Goal: Ask a question

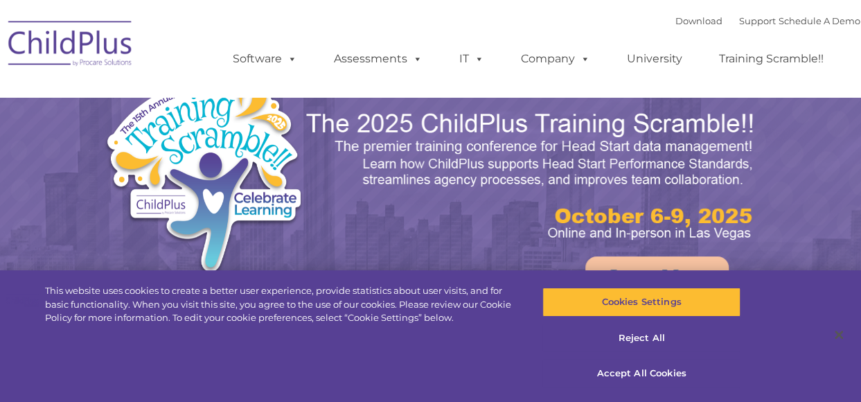
select select "MEDIUM"
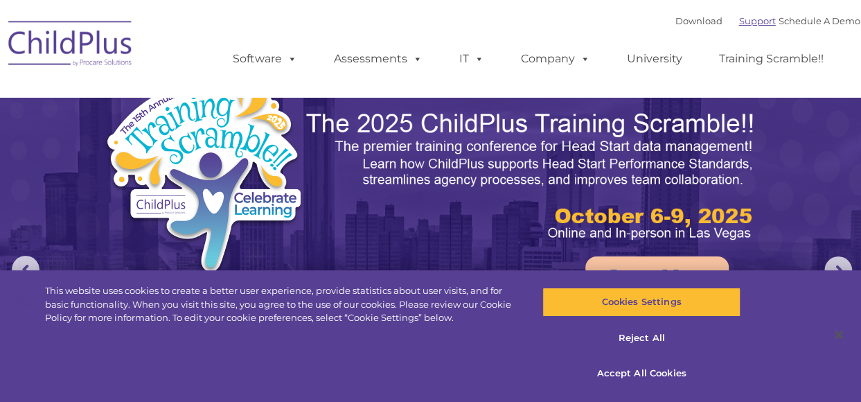
click at [743, 26] on link "Support" at bounding box center [757, 20] width 37 height 11
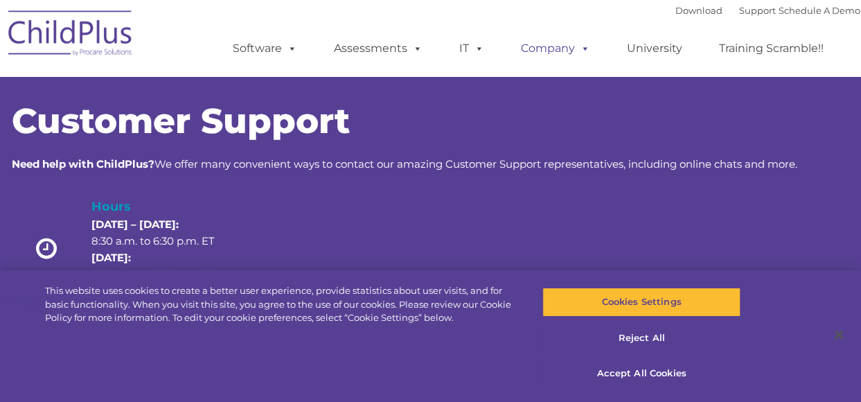
click at [579, 55] on span at bounding box center [582, 48] width 15 height 13
